Goal: Find specific page/section: Find specific page/section

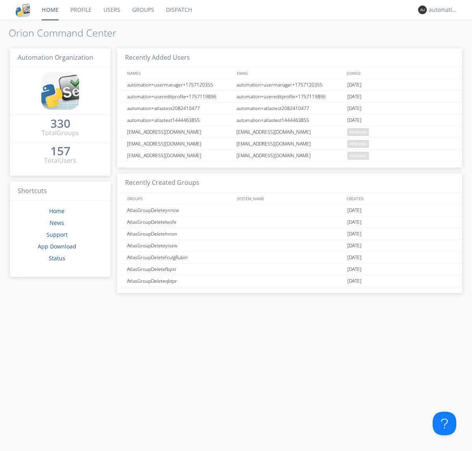
click at [178, 10] on link "Dispatch" at bounding box center [179, 10] width 38 height 20
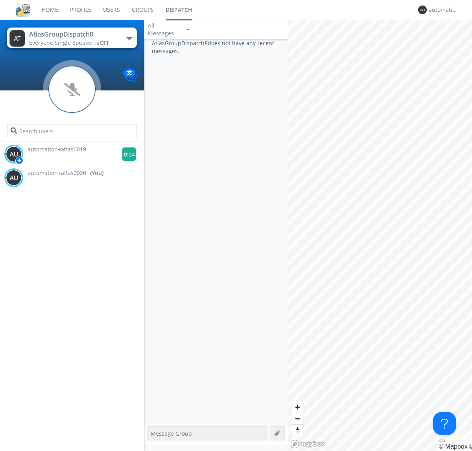
click at [126, 154] on g at bounding box center [129, 154] width 14 height 14
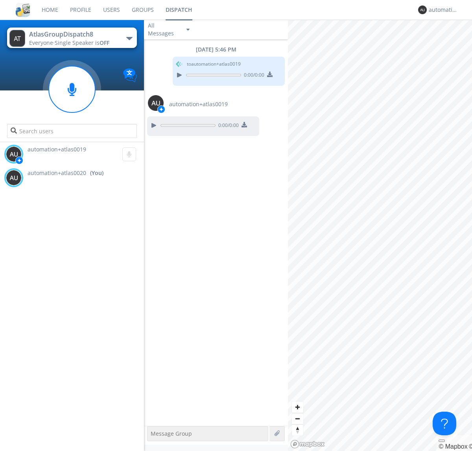
click at [169, 29] on div "All Messages" at bounding box center [163, 29] width 39 height 17
click at [169, 59] on div "Direct Only" at bounding box center [169, 58] width 51 height 13
click at [169, 29] on div "All Messages" at bounding box center [163, 29] width 39 height 17
click at [169, 72] on div "Group Only" at bounding box center [169, 72] width 51 height 13
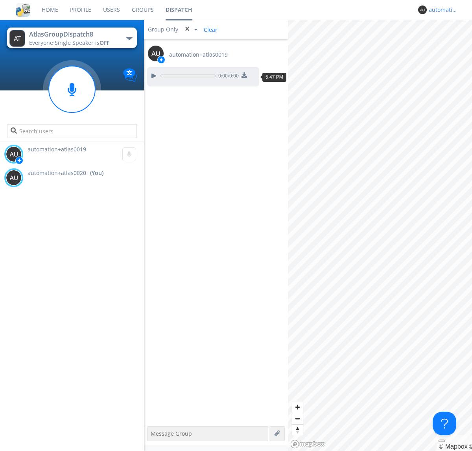
click at [441, 10] on div "automation+atlas0020" at bounding box center [443, 10] width 29 height 8
